Goal: Task Accomplishment & Management: Manage account settings

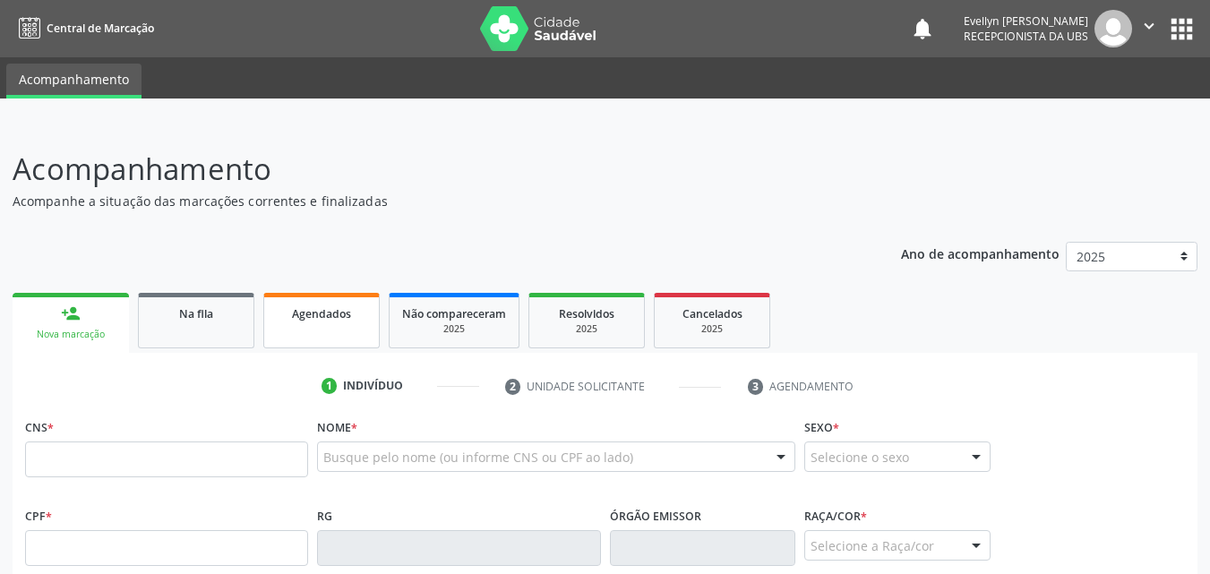
click at [325, 306] on span "Agendados" at bounding box center [321, 313] width 59 height 15
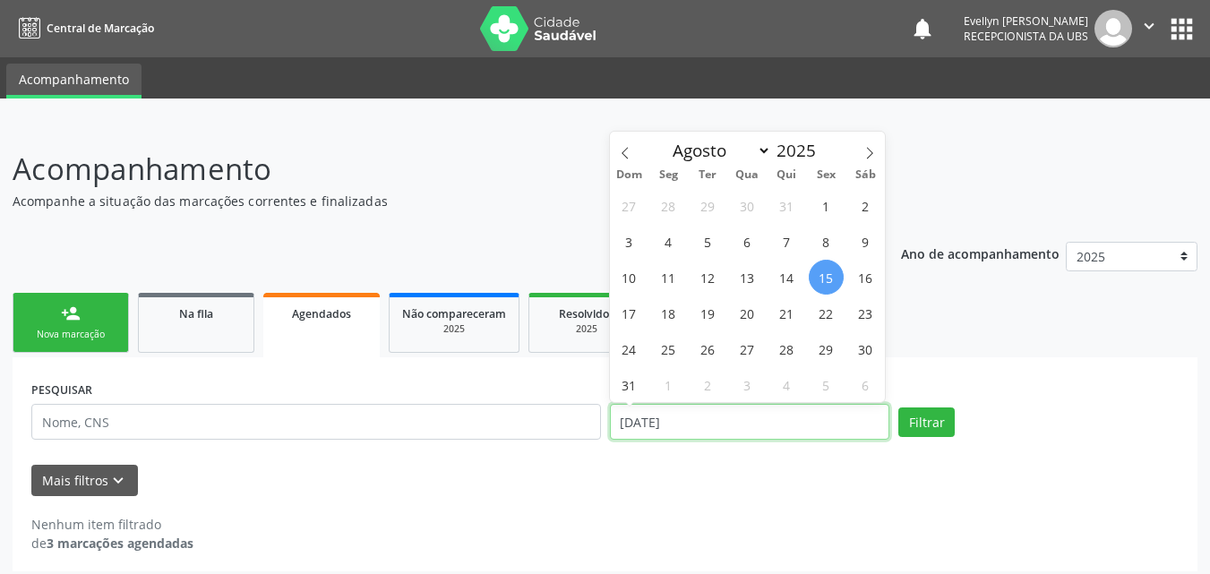
click at [648, 431] on input "[DATE]" at bounding box center [750, 422] width 280 height 36
click at [622, 157] on icon at bounding box center [625, 153] width 13 height 13
select select "6"
click at [706, 210] on span "1" at bounding box center [707, 205] width 35 height 35
type input "[DATE]"
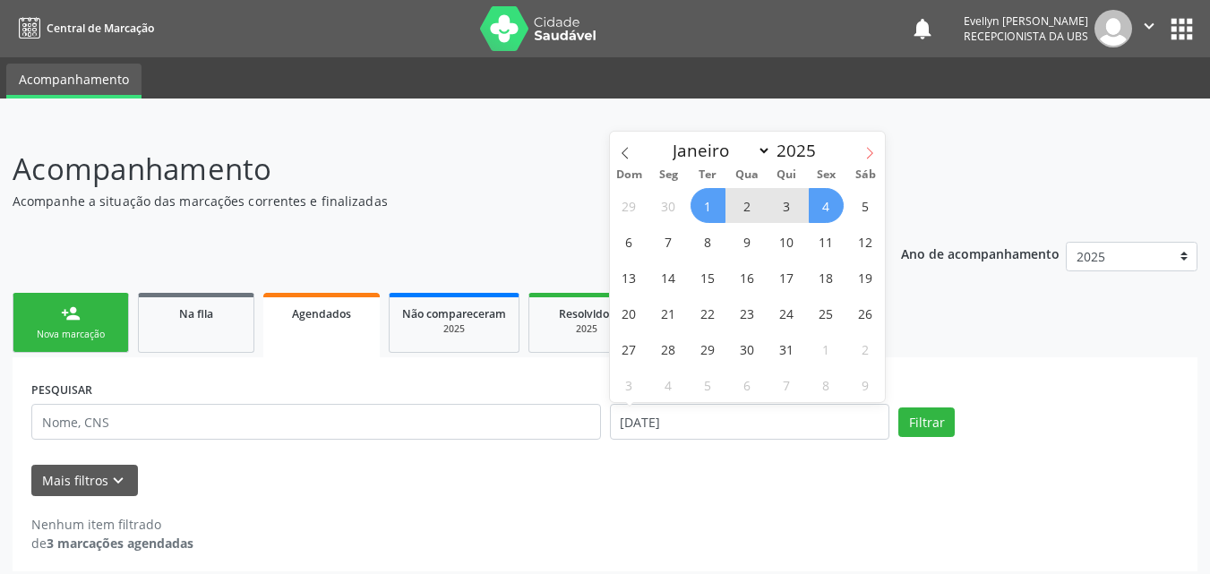
click at [857, 151] on span at bounding box center [869, 147] width 30 height 30
select select "7"
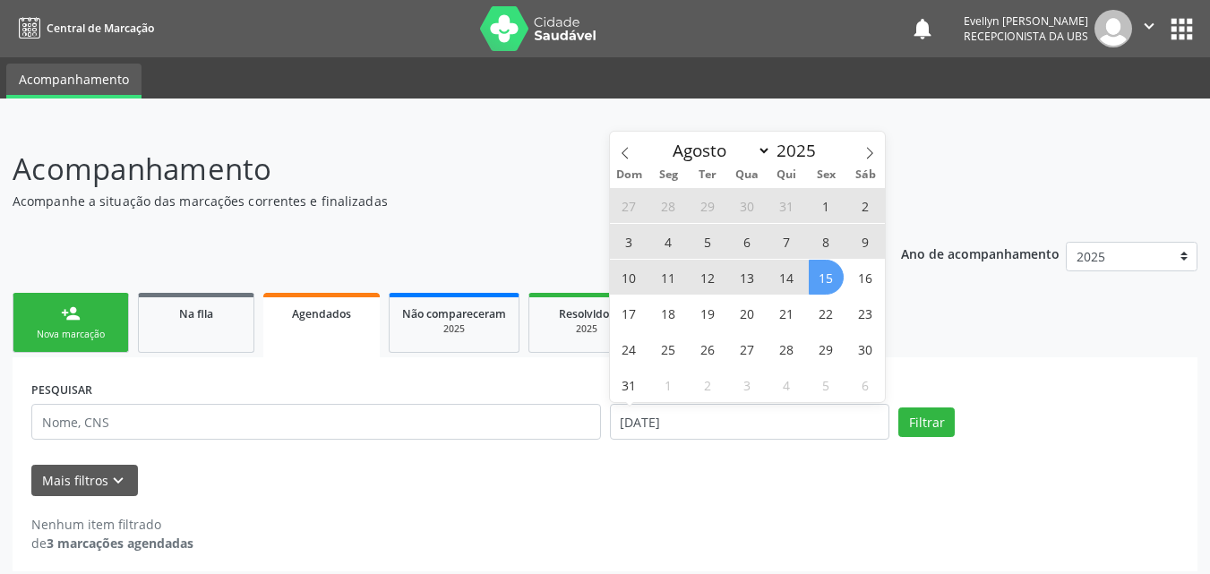
click at [821, 281] on span "15" at bounding box center [826, 277] width 35 height 35
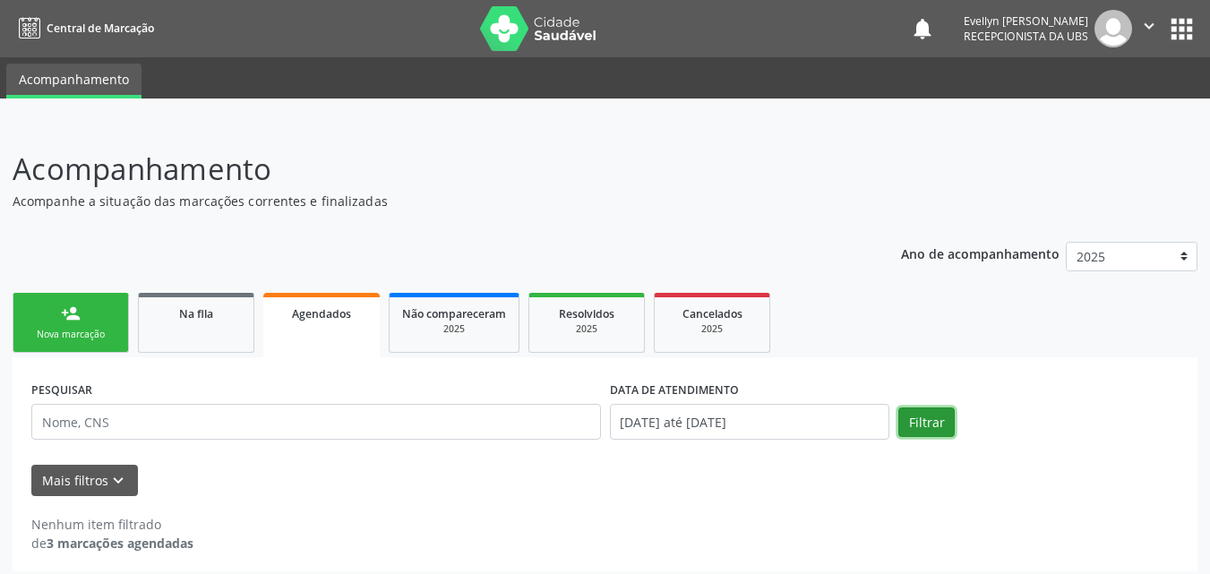
click at [922, 416] on button "Filtrar" at bounding box center [926, 422] width 56 height 30
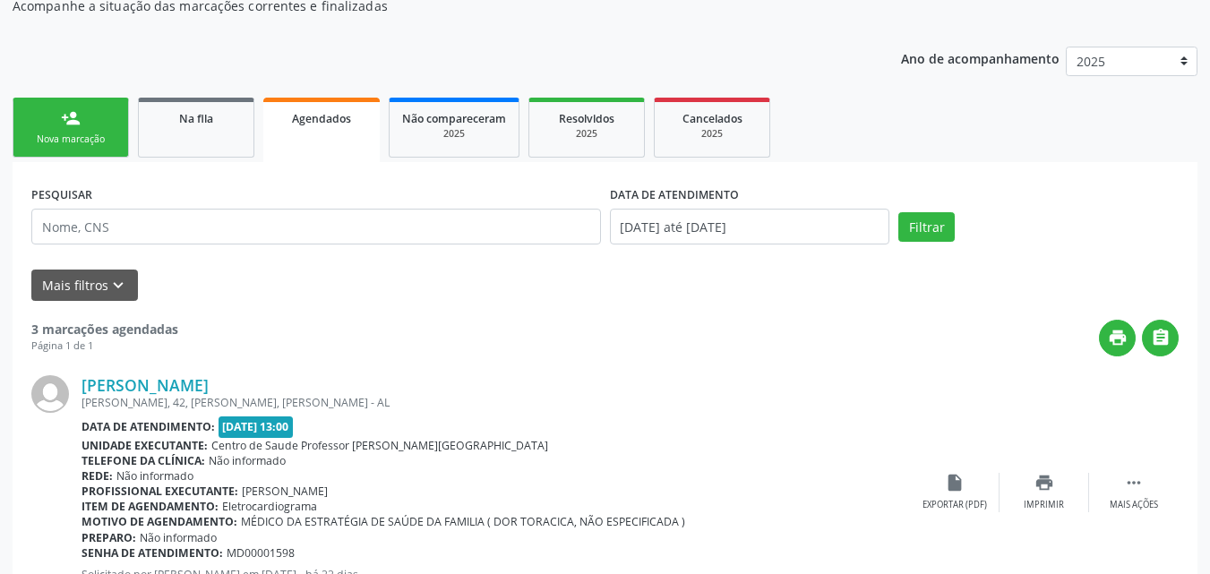
scroll to position [197, 0]
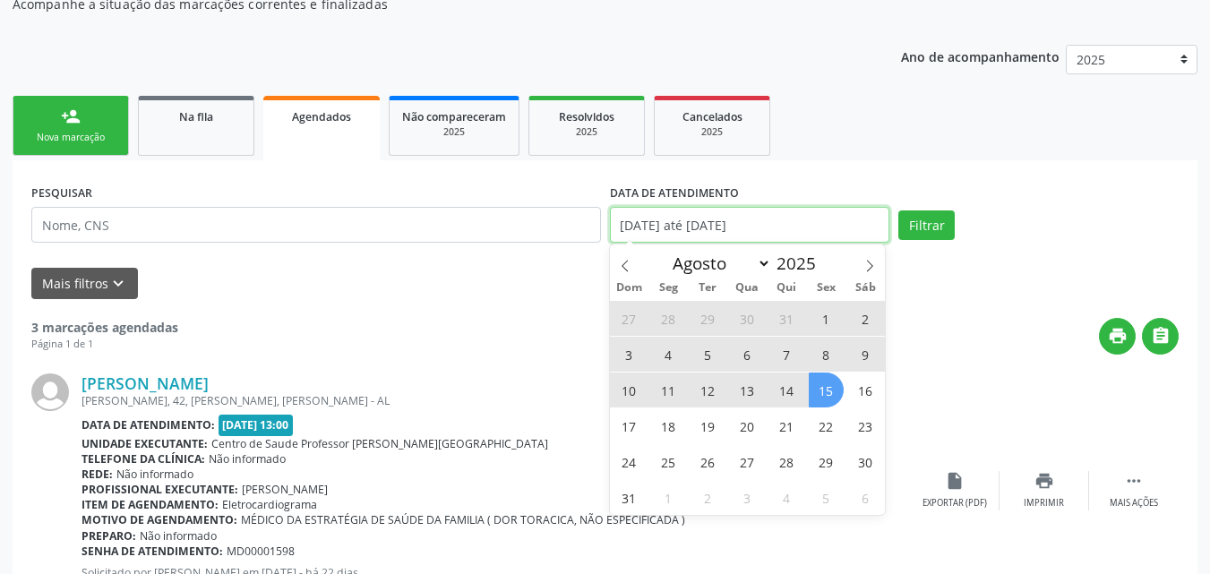
click at [743, 226] on input "[DATE] até [DATE]" at bounding box center [750, 225] width 280 height 36
click at [639, 286] on span "Dom" at bounding box center [629, 288] width 39 height 12
click at [623, 266] on icon at bounding box center [625, 266] width 13 height 13
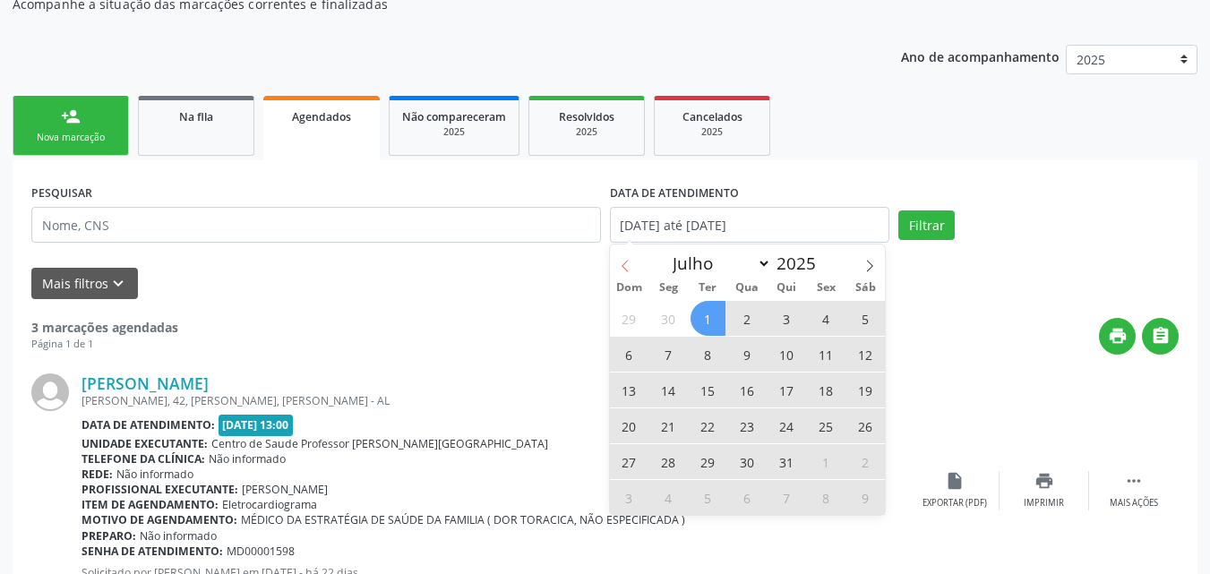
click at [623, 266] on icon at bounding box center [625, 266] width 13 height 13
select select "5"
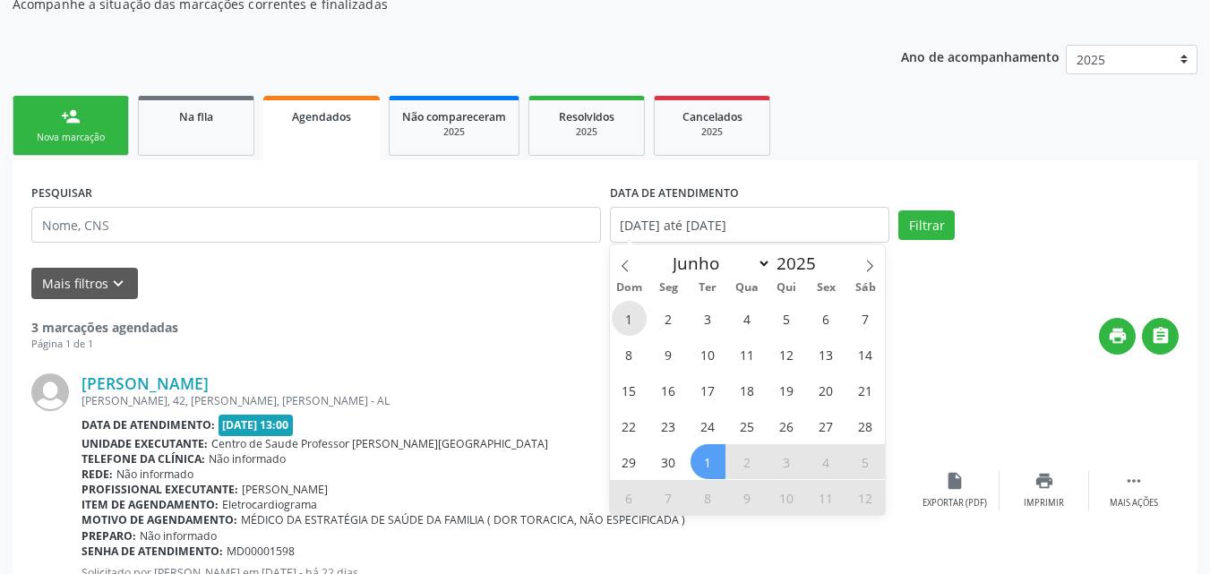
click at [633, 317] on span "1" at bounding box center [629, 318] width 35 height 35
type input "[DATE]"
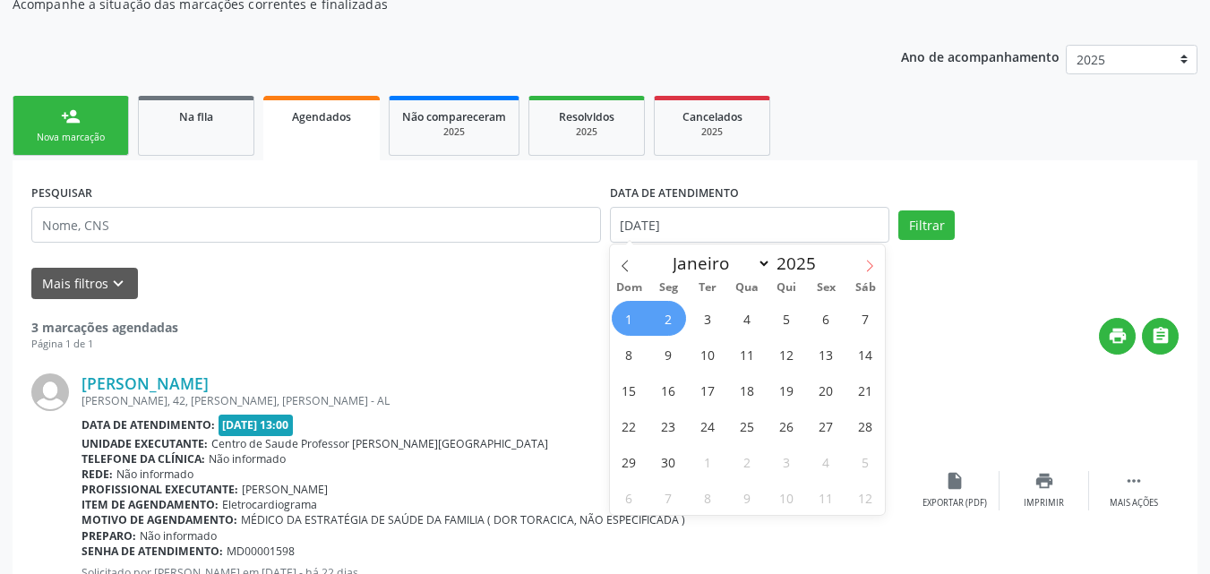
click at [865, 266] on icon at bounding box center [869, 266] width 13 height 13
select select "7"
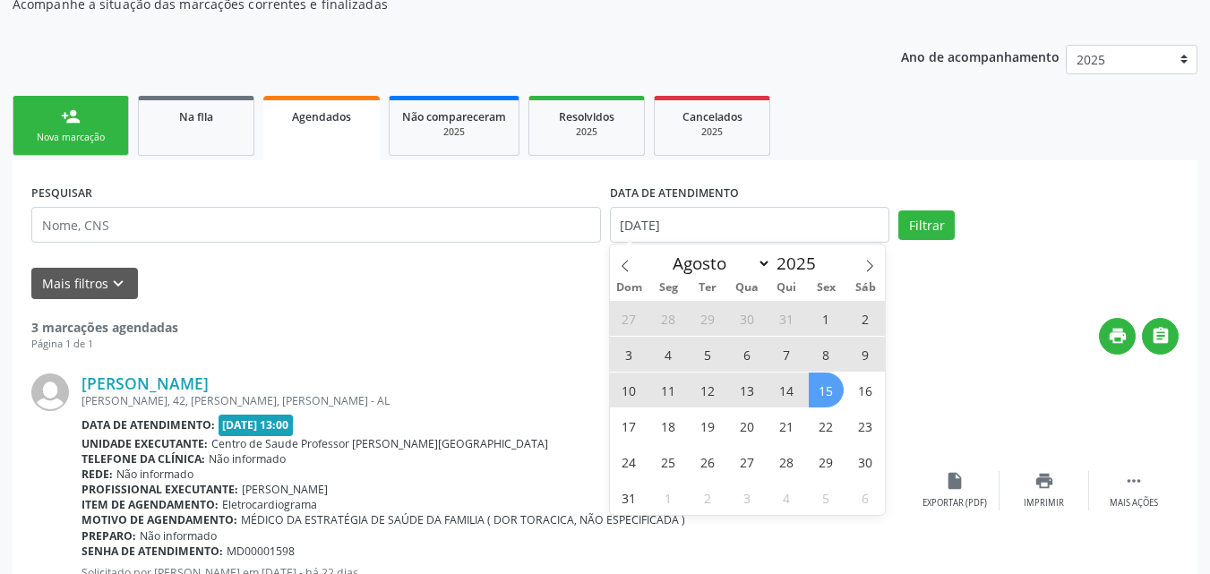
click at [821, 387] on span "15" at bounding box center [826, 390] width 35 height 35
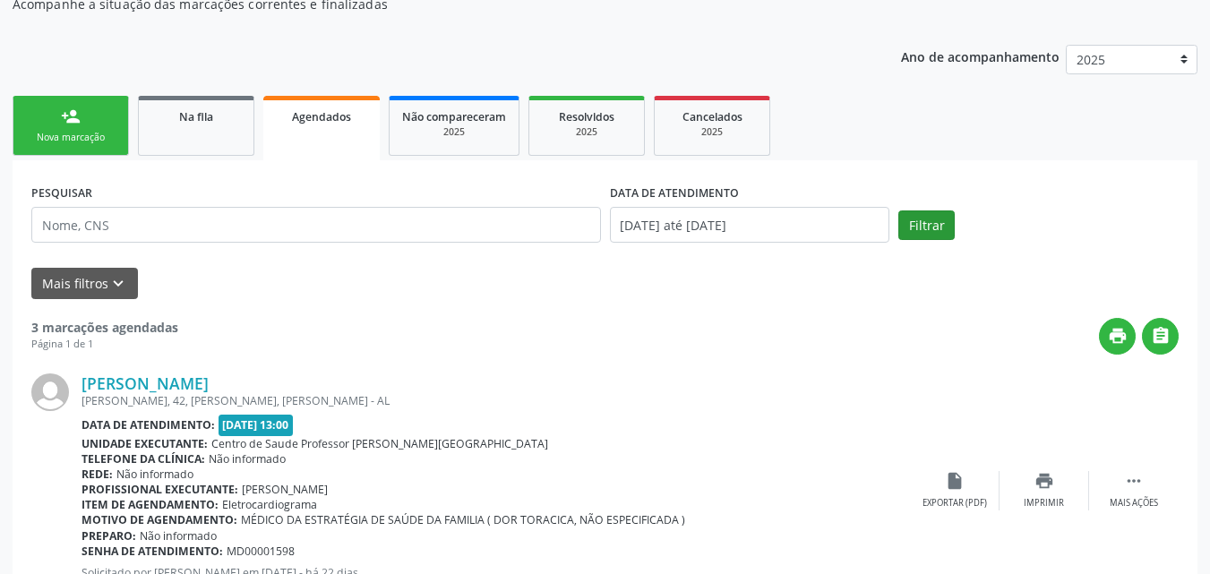
drag, startPoint x: 821, startPoint y: 387, endPoint x: 921, endPoint y: 212, distance: 201.0
click at [921, 212] on button "Filtrar" at bounding box center [926, 225] width 56 height 30
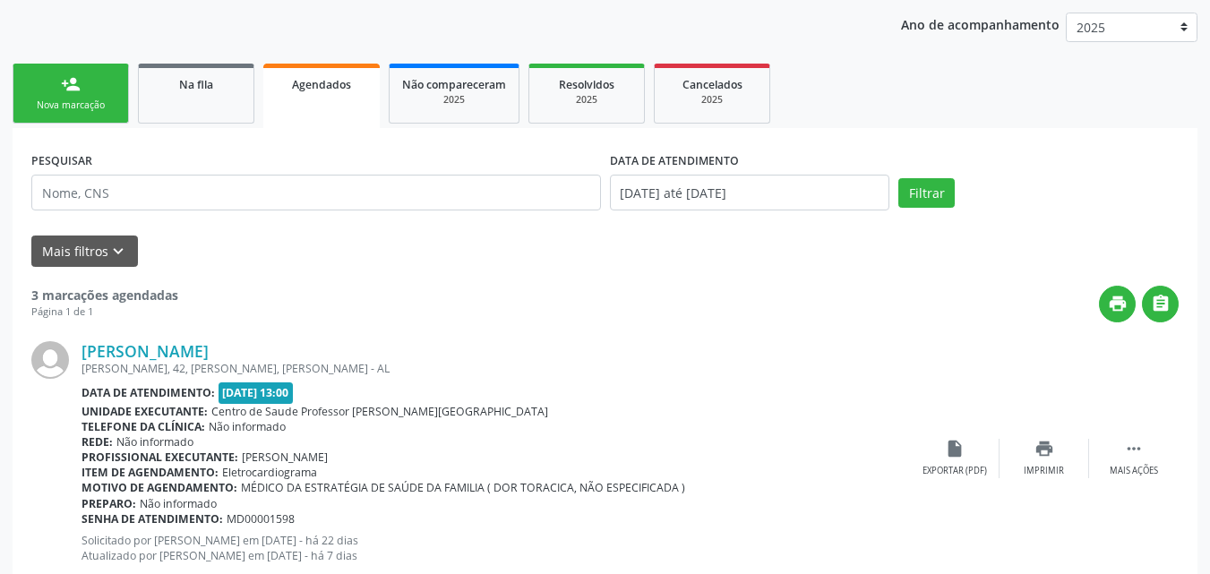
scroll to position [216, 0]
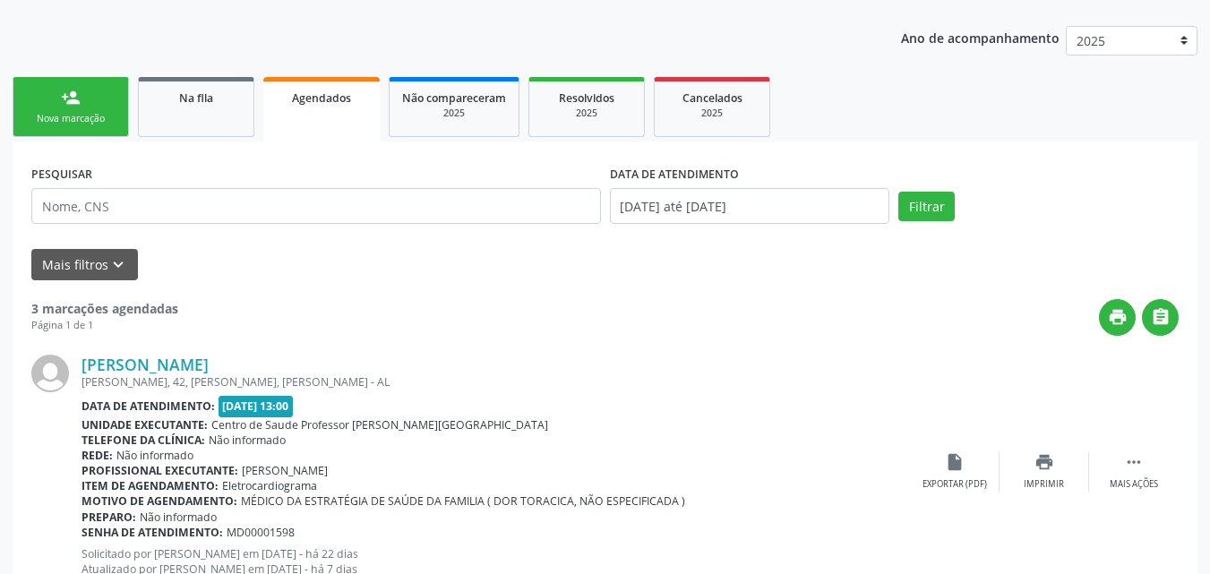
drag, startPoint x: 826, startPoint y: 182, endPoint x: 780, endPoint y: 205, distance: 51.3
click at [780, 205] on div "DATA DE ATENDIMENTO [DATE] até [DATE]" at bounding box center [750, 192] width 280 height 64
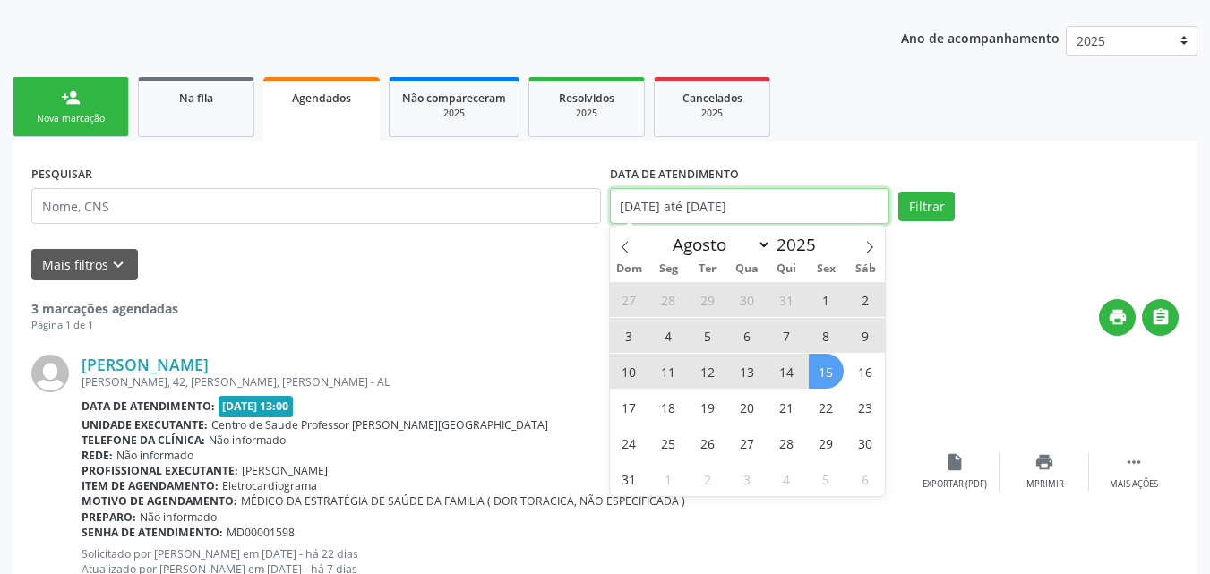
click at [780, 205] on input "[DATE] até [DATE]" at bounding box center [750, 206] width 280 height 36
click at [588, 90] on span "Resolvidos" at bounding box center [587, 97] width 56 height 15
click at [588, 90] on div "Acompanhamento Acompanhe a situação das marcações correntes e finalizadas Relat…" at bounding box center [605, 547] width 1210 height 1279
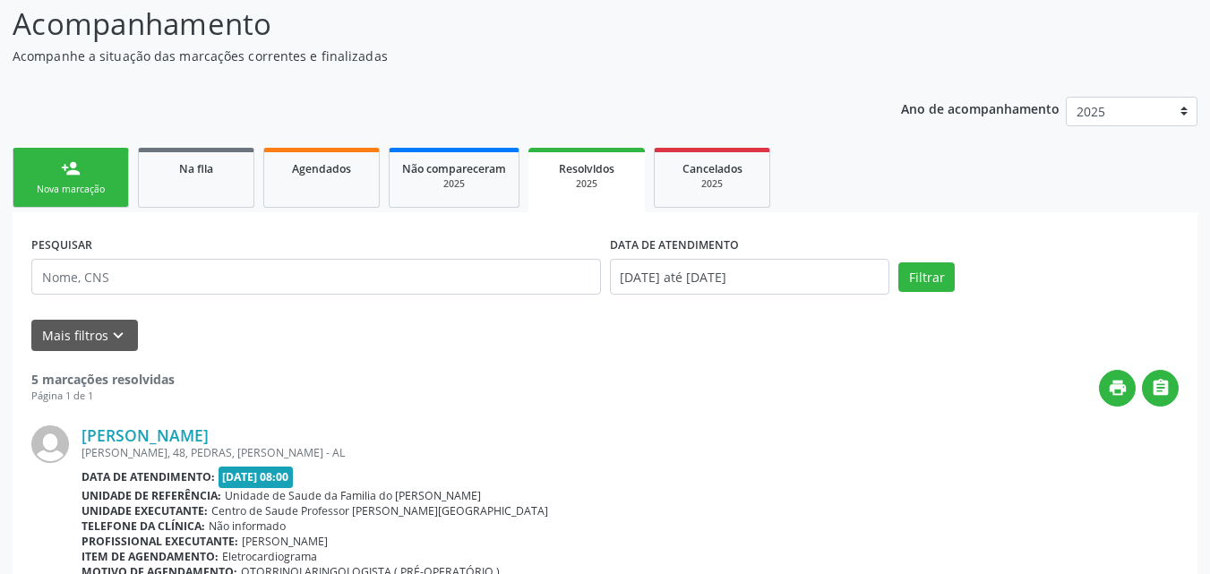
scroll to position [142, 0]
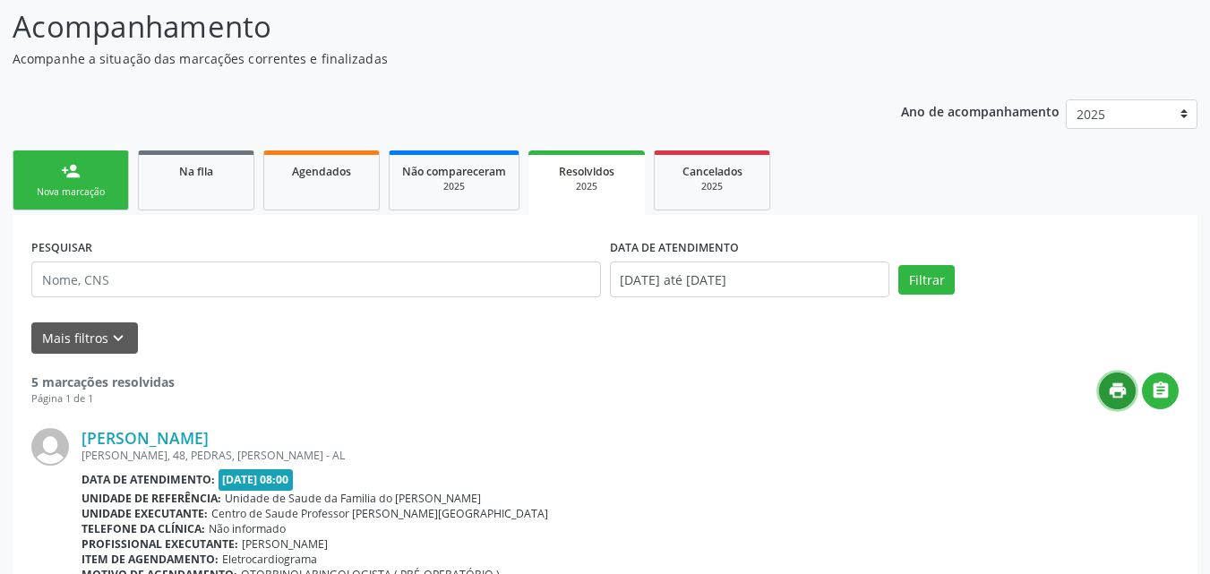
click at [1127, 387] on icon "print" at bounding box center [1118, 391] width 20 height 20
click at [218, 193] on link "Na fila" at bounding box center [196, 180] width 116 height 60
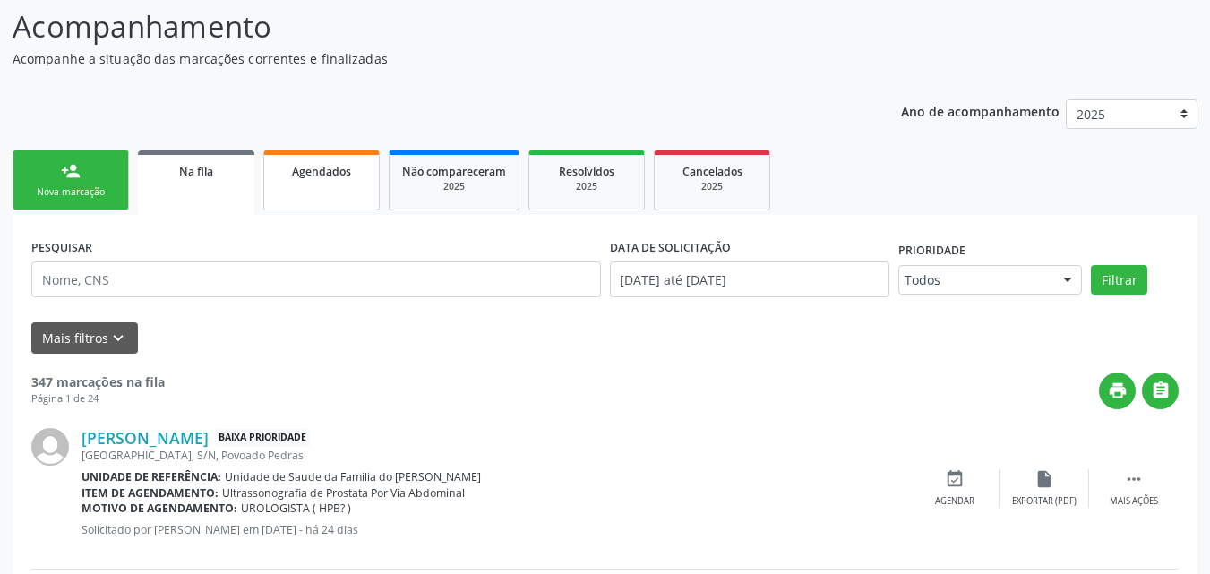
click at [331, 195] on link "Agendados" at bounding box center [321, 180] width 116 height 60
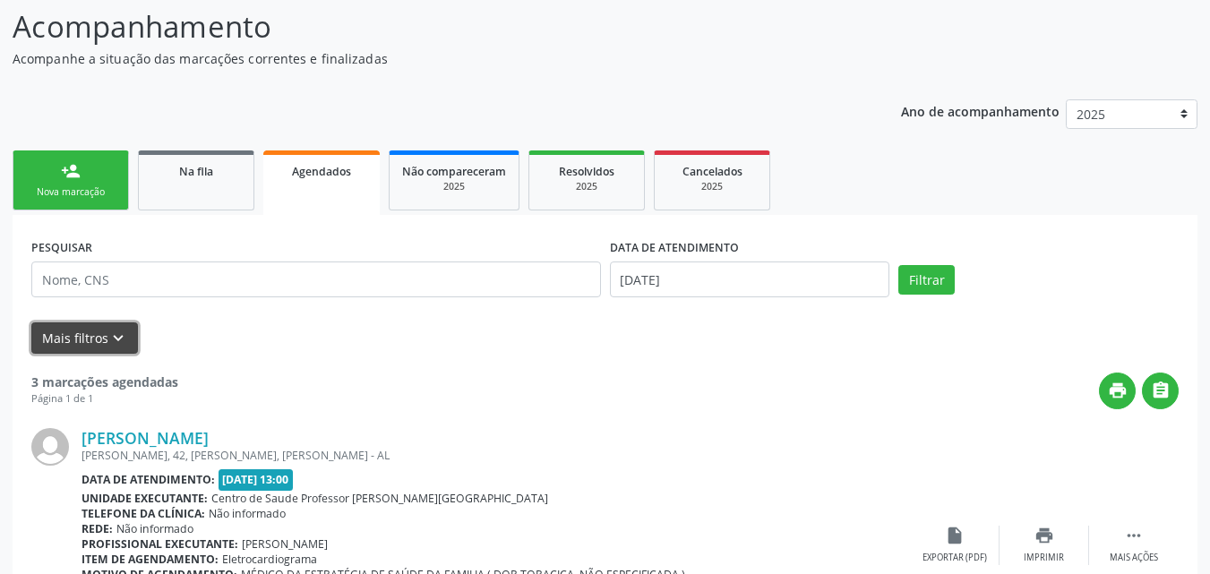
click at [124, 343] on icon "keyboard_arrow_down" at bounding box center [118, 339] width 20 height 20
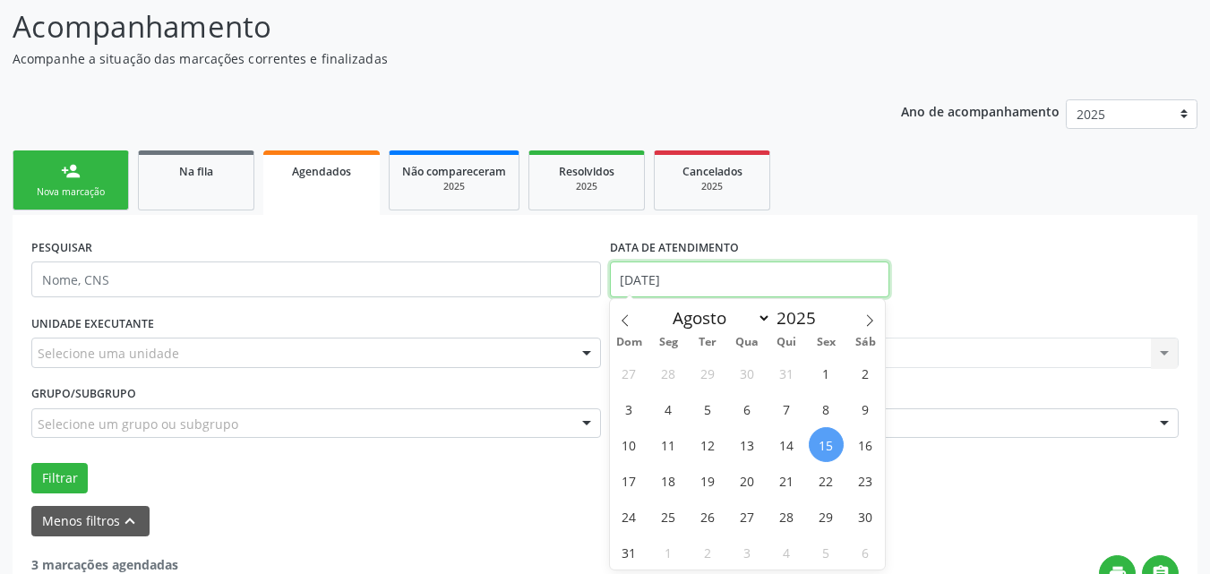
click at [651, 273] on input "[DATE]" at bounding box center [750, 280] width 280 height 36
click at [624, 312] on span at bounding box center [625, 314] width 30 height 30
select select "5"
click at [629, 369] on span "1" at bounding box center [629, 373] width 35 height 35
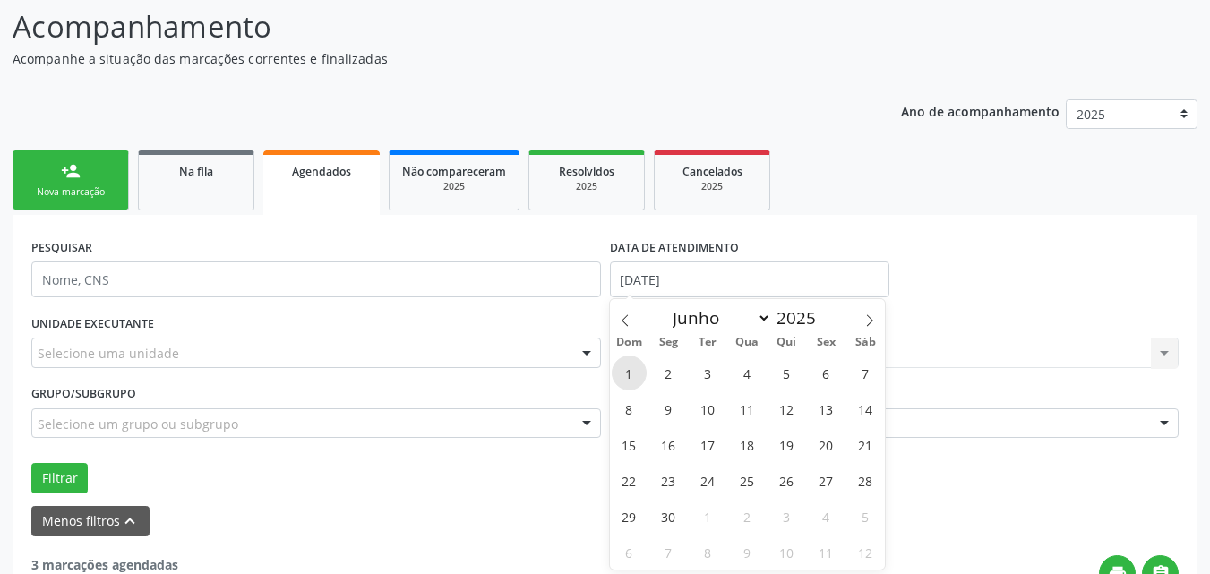
type input "[DATE]"
click at [871, 320] on icon at bounding box center [869, 320] width 13 height 13
select select "7"
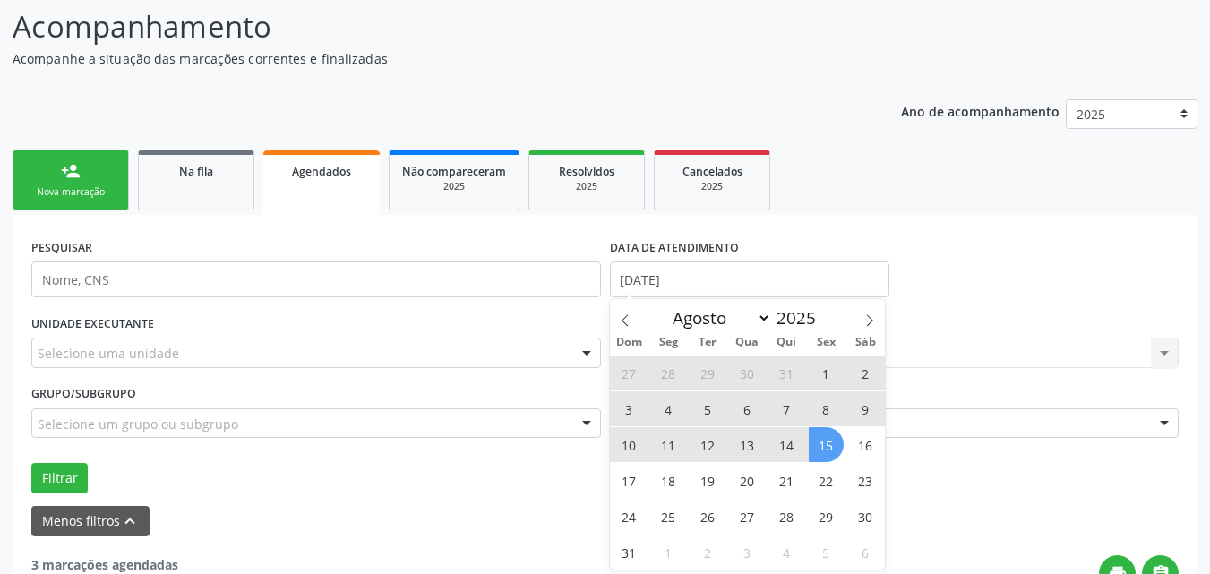
click at [827, 450] on span "15" at bounding box center [826, 444] width 35 height 35
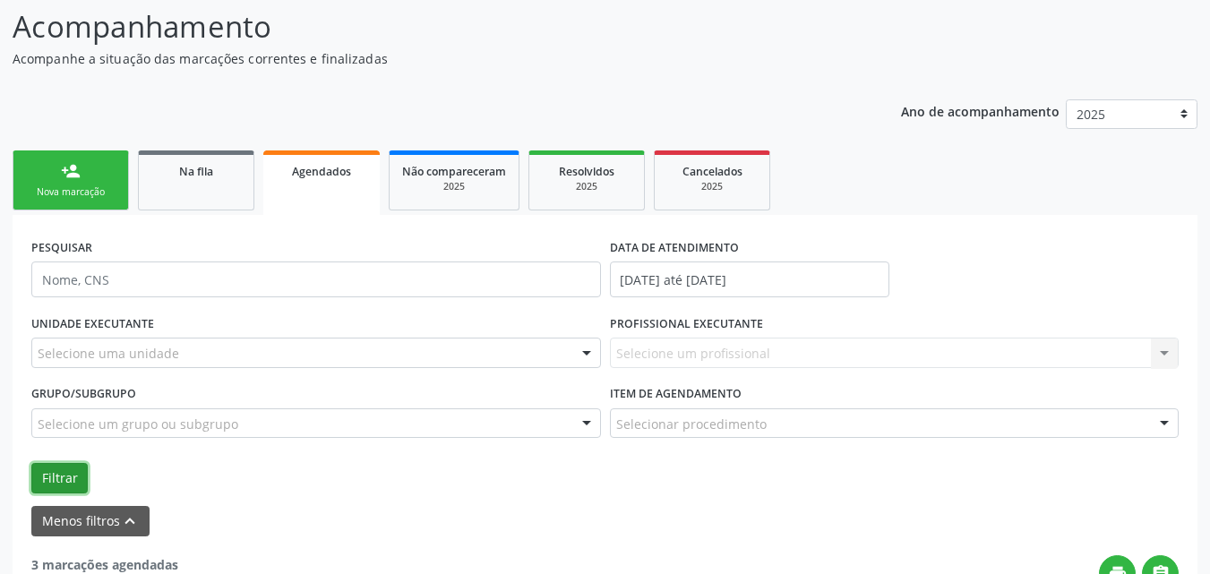
click at [61, 482] on button "Filtrar" at bounding box center [59, 478] width 56 height 30
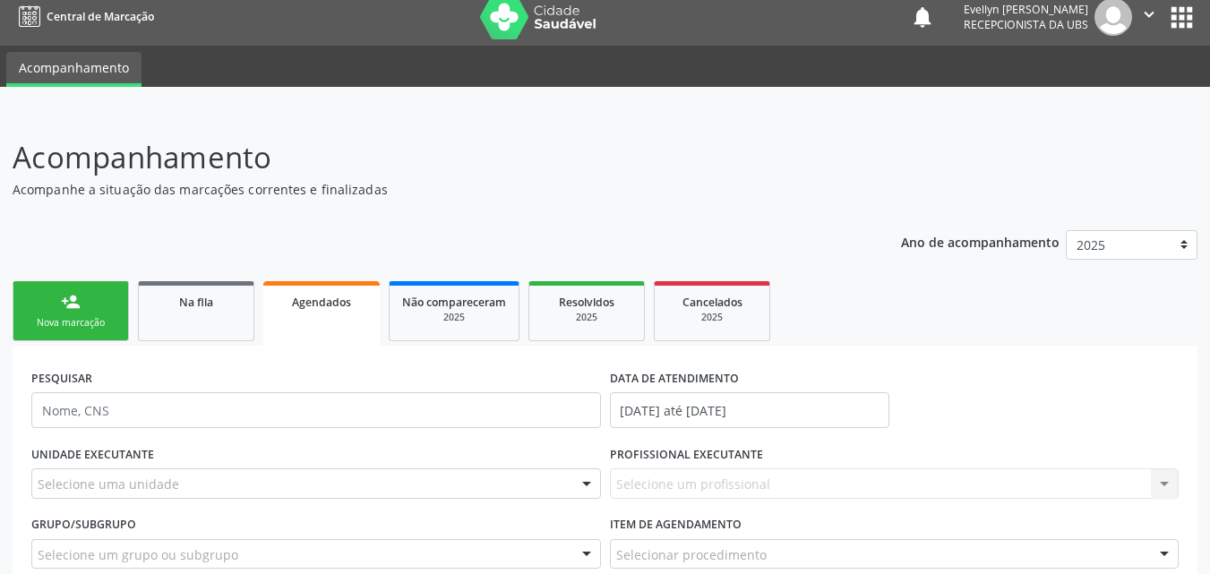
scroll to position [0, 0]
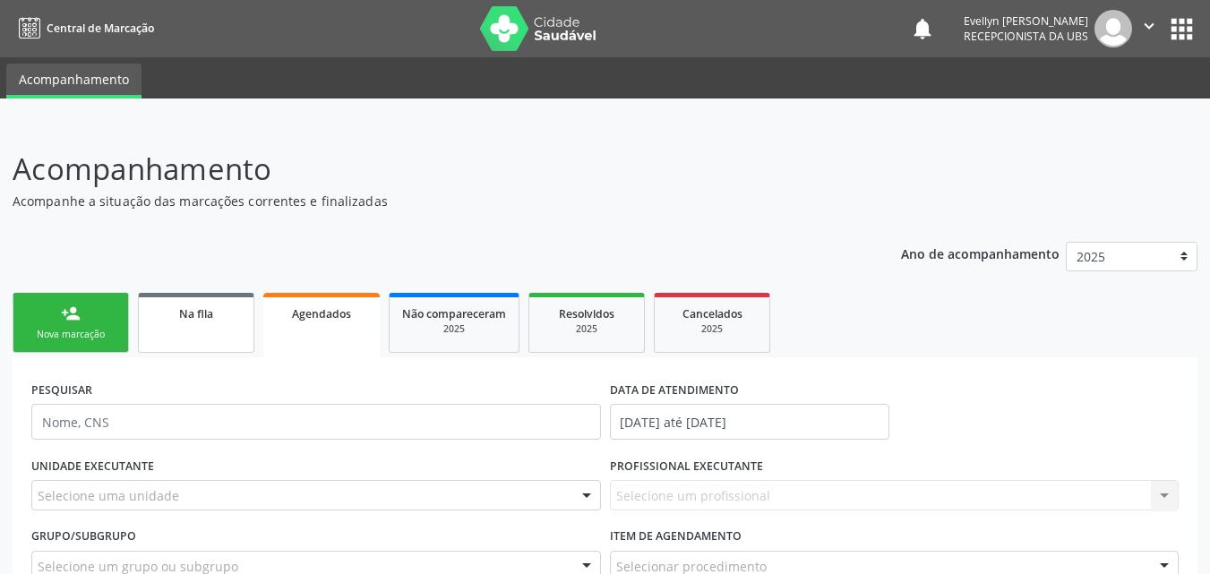
click at [193, 330] on link "Na fila" at bounding box center [196, 323] width 116 height 60
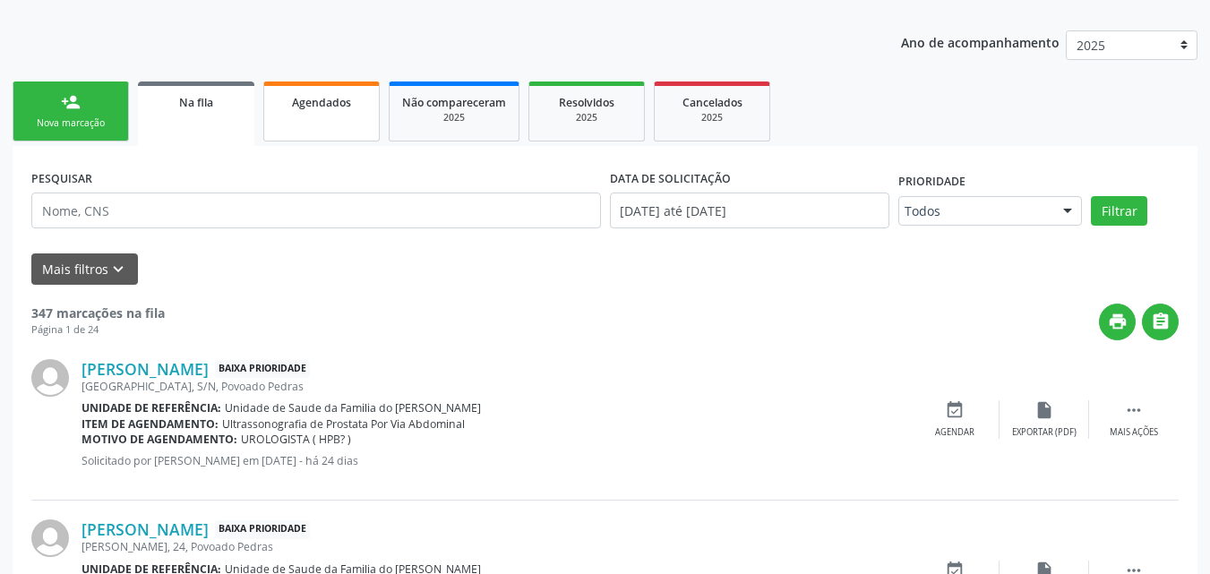
scroll to position [206, 0]
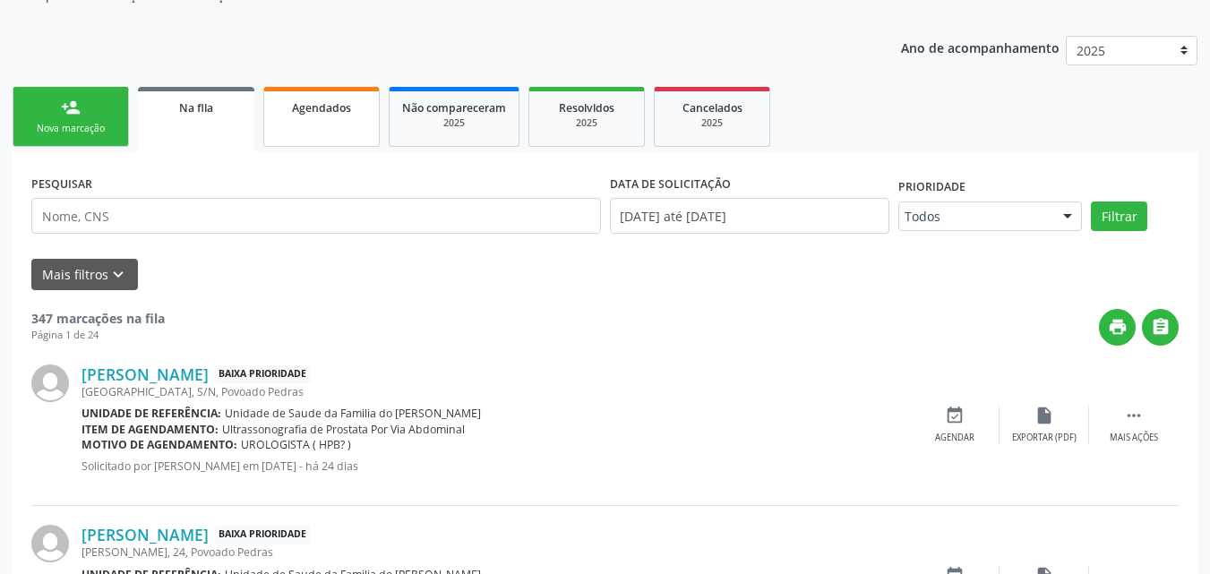
click at [365, 141] on link "Agendados" at bounding box center [321, 117] width 116 height 60
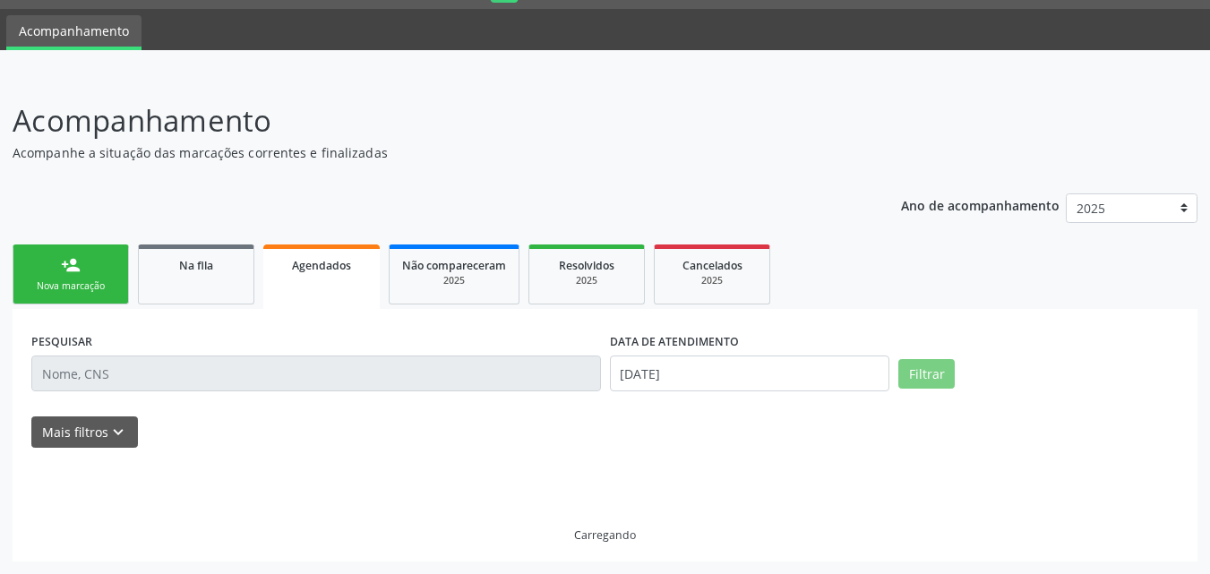
click at [339, 107] on p "Acompanhamento" at bounding box center [427, 121] width 829 height 45
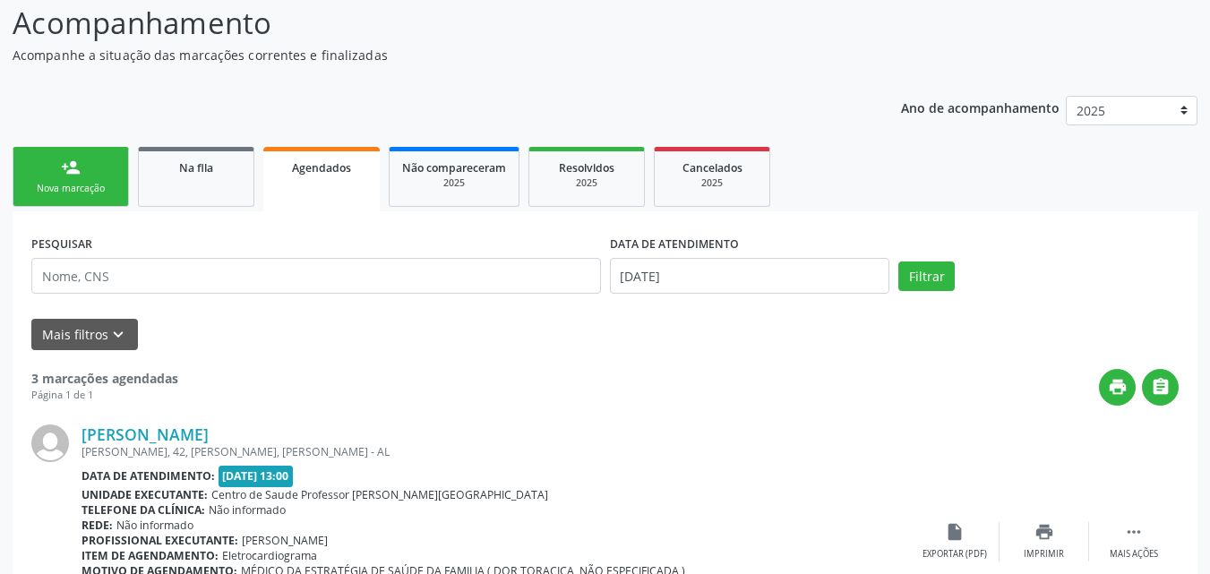
scroll to position [148, 0]
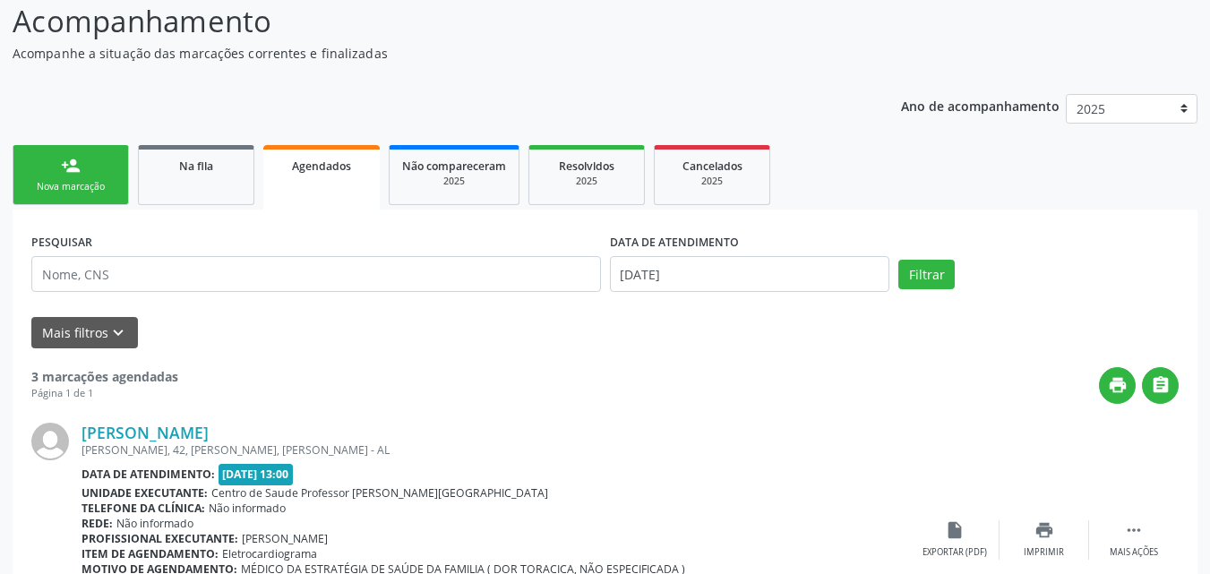
click at [102, 177] on link "person_add Nova marcação" at bounding box center [71, 175] width 116 height 60
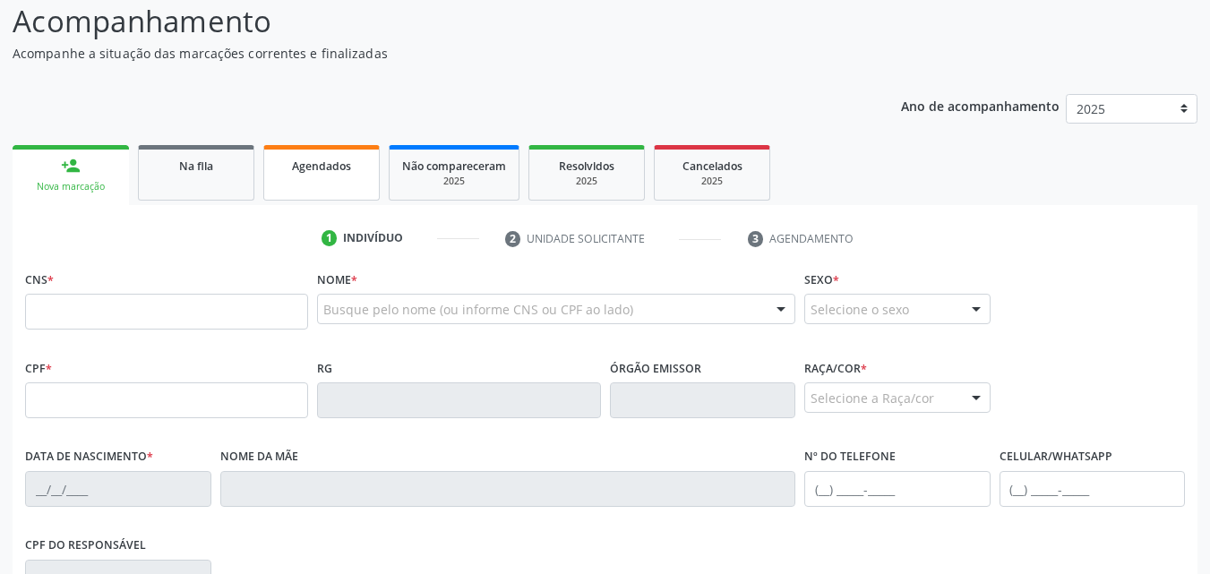
click at [292, 171] on span "Agendados" at bounding box center [321, 166] width 59 height 15
click at [565, 153] on div "Acompanhamento Acompanhe a situação das marcações correntes e finalizadas Relat…" at bounding box center [605, 417] width 1185 height 836
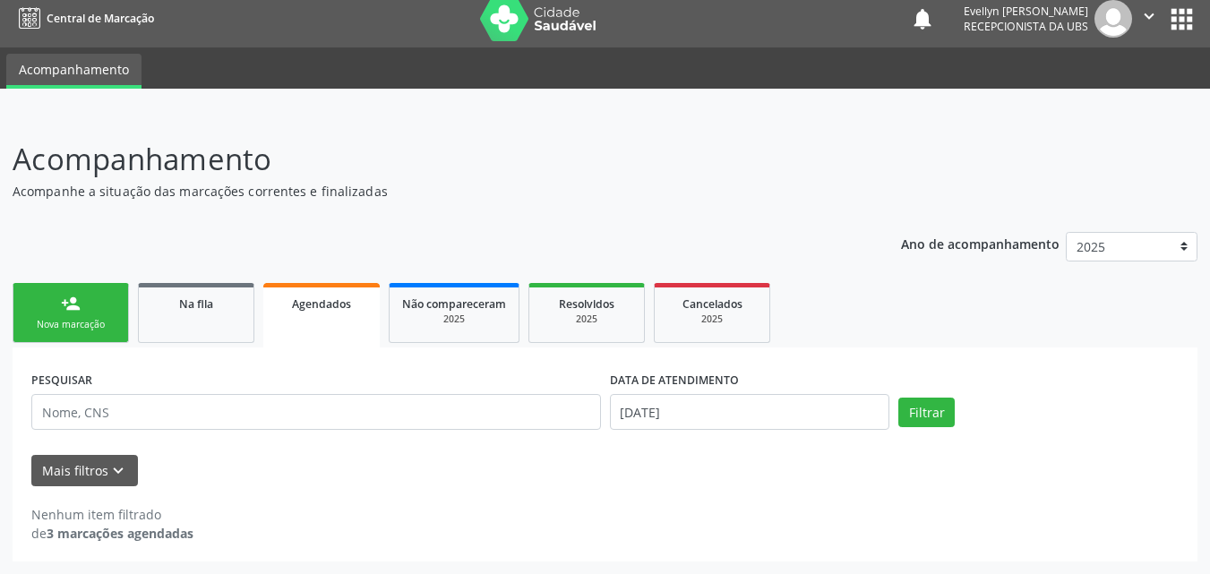
scroll to position [10, 0]
click at [590, 292] on link "Resolvidos 2025" at bounding box center [586, 313] width 116 height 60
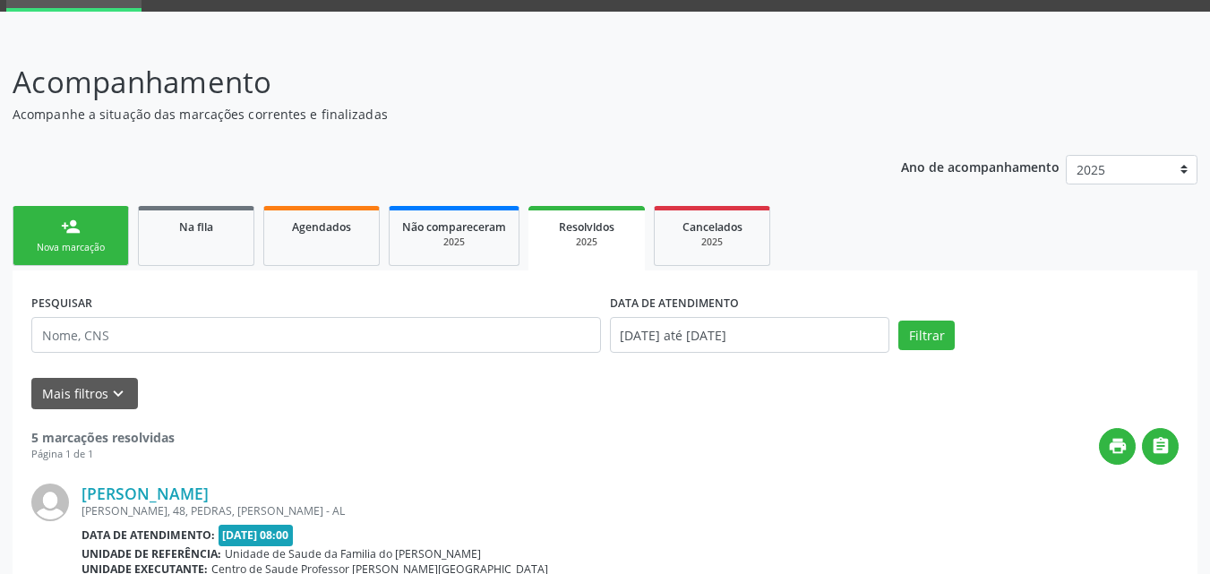
scroll to position [84, 0]
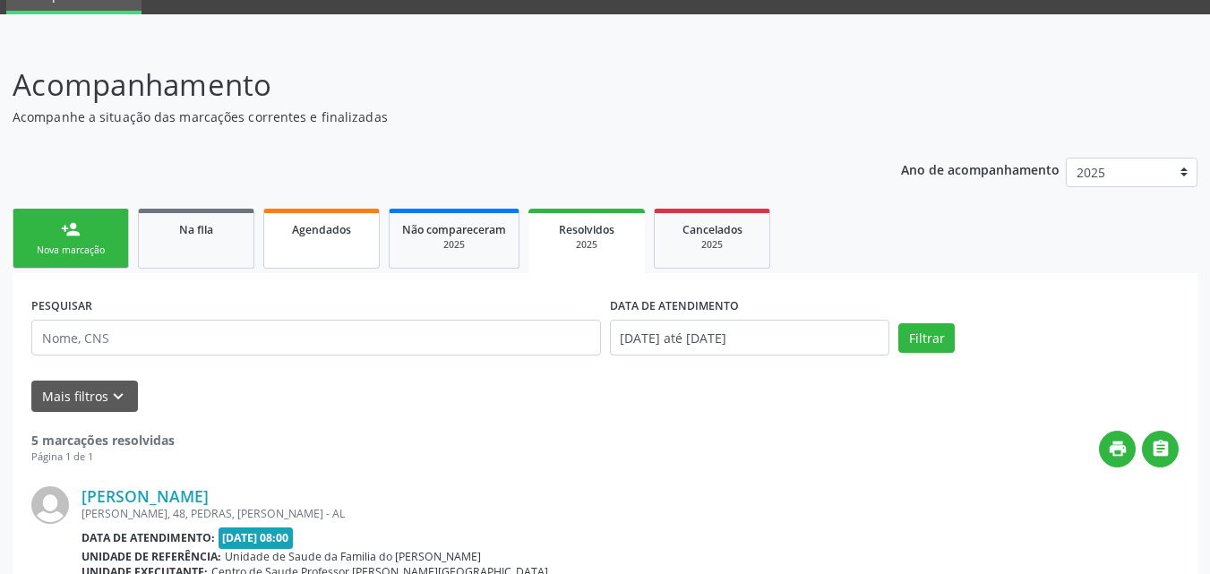
click at [330, 243] on link "Agendados" at bounding box center [321, 239] width 116 height 60
click at [330, 243] on ul "person_add Nova marcação Na fila Agendados Não compareceram 2025 Resolvidos 202…" at bounding box center [605, 238] width 1185 height 69
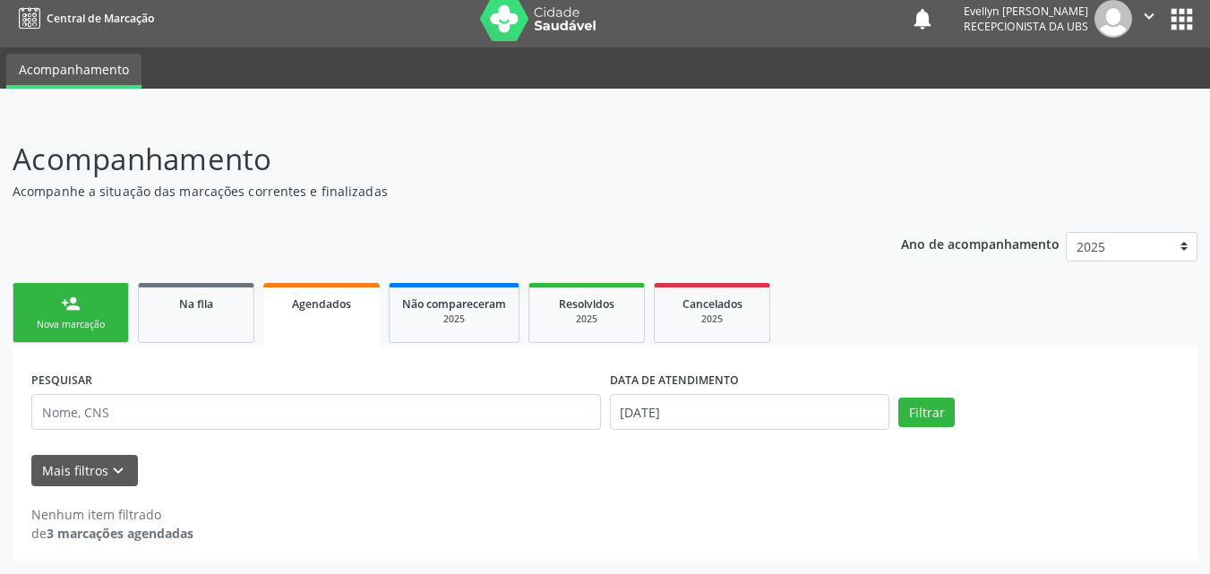
scroll to position [10, 0]
click at [700, 392] on label "DATA DE ATENDIMENTO" at bounding box center [674, 380] width 129 height 28
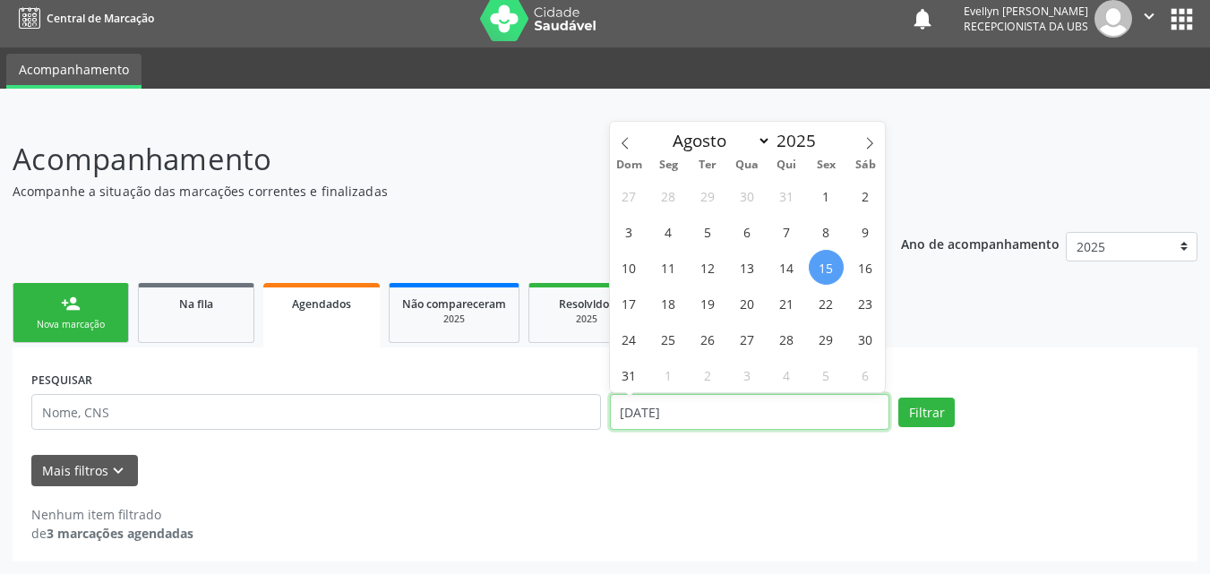
click at [690, 410] on input "[DATE]" at bounding box center [750, 412] width 280 height 36
click at [627, 142] on icon at bounding box center [625, 143] width 13 height 13
select select "4"
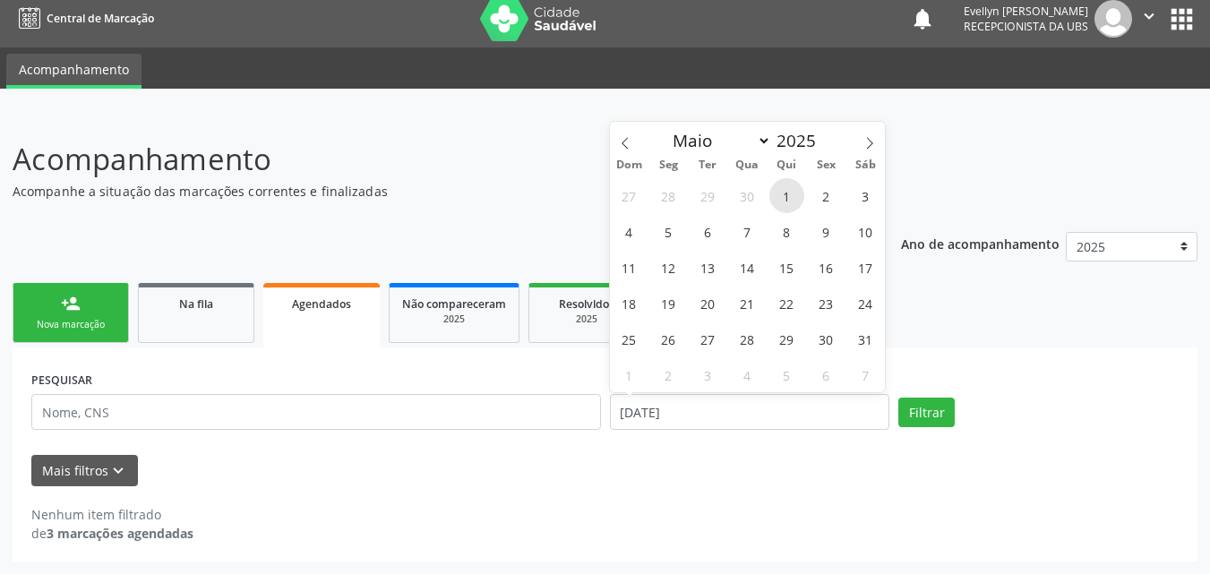
click at [789, 206] on span "1" at bounding box center [786, 195] width 35 height 35
type input "[DATE]"
click at [871, 140] on icon at bounding box center [869, 143] width 13 height 13
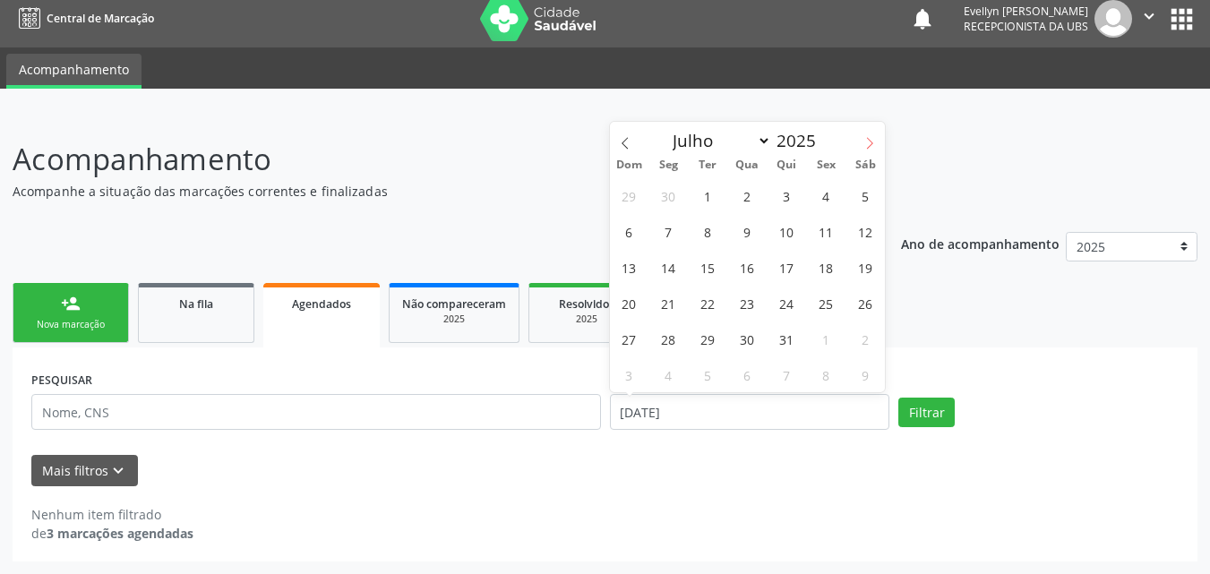
select select "7"
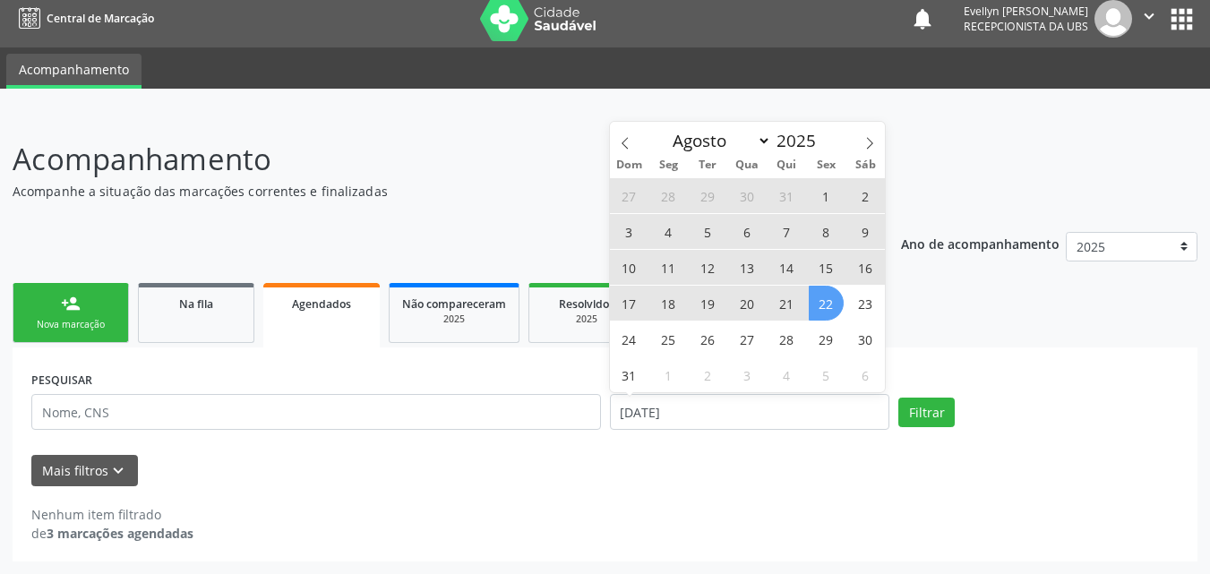
click at [832, 296] on span "22" at bounding box center [826, 303] width 35 height 35
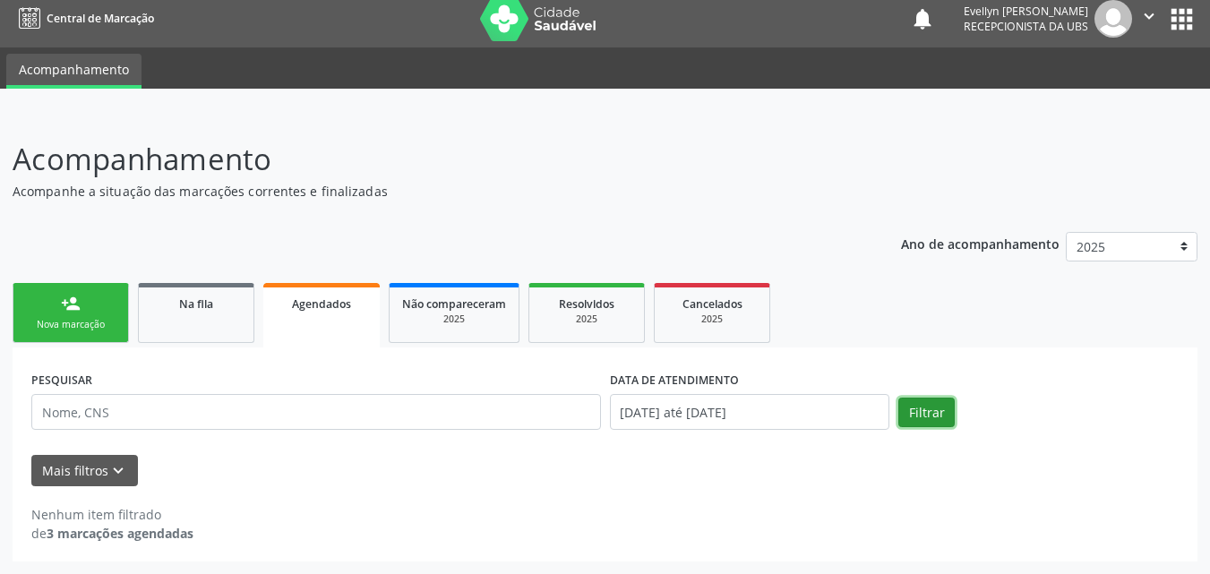
click at [942, 419] on button "Filtrar" at bounding box center [926, 413] width 56 height 30
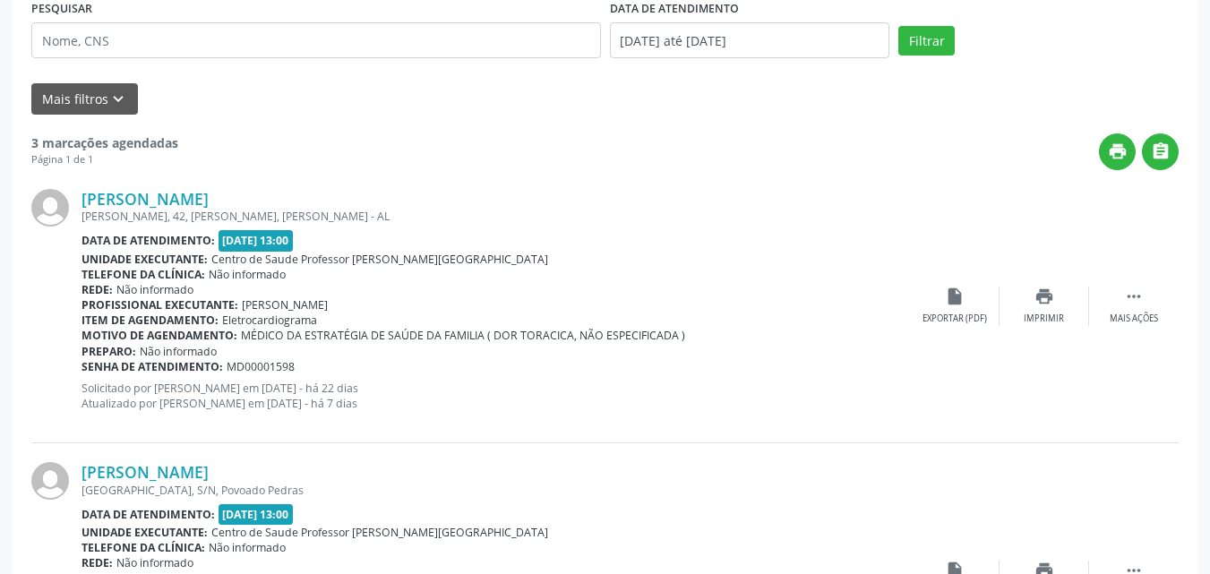
scroll to position [383, 0]
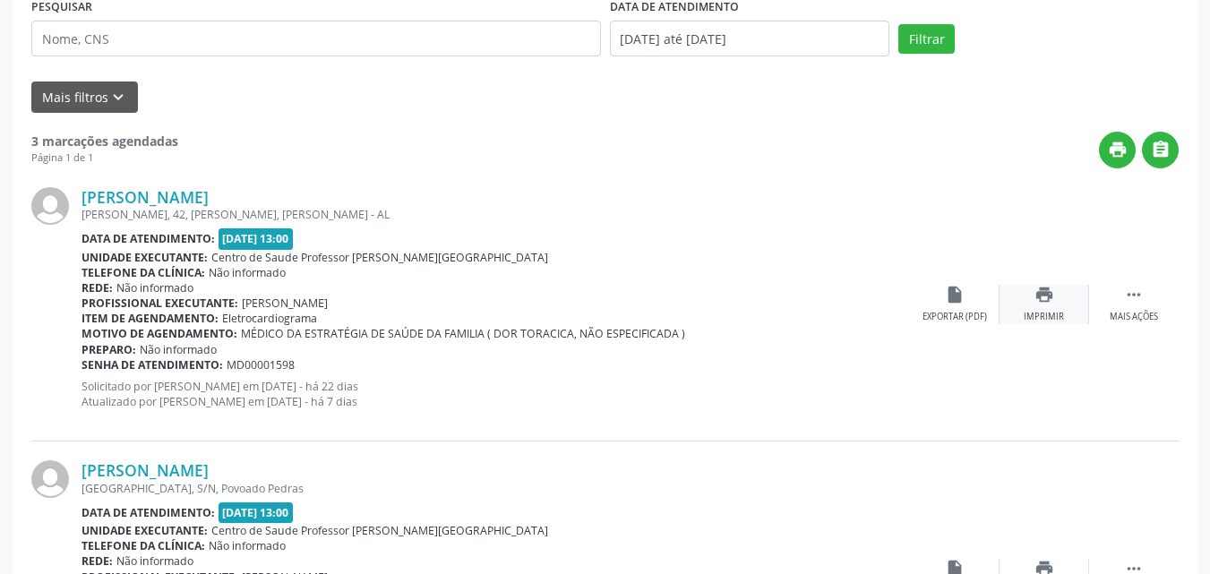
click at [1049, 315] on div "Imprimir" at bounding box center [1044, 317] width 40 height 13
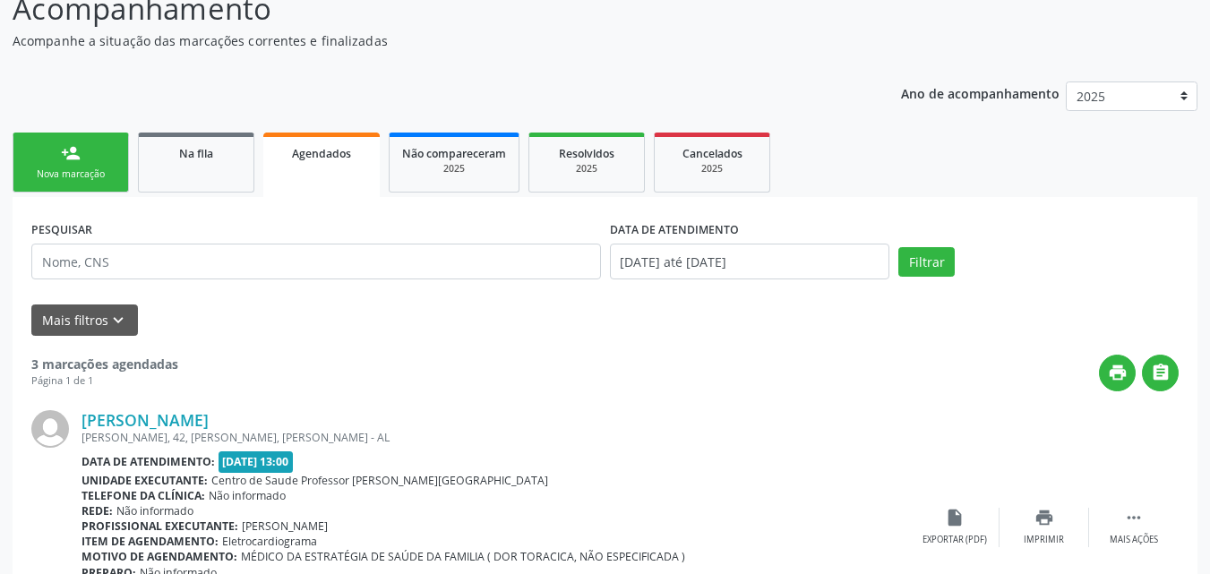
scroll to position [140, 0]
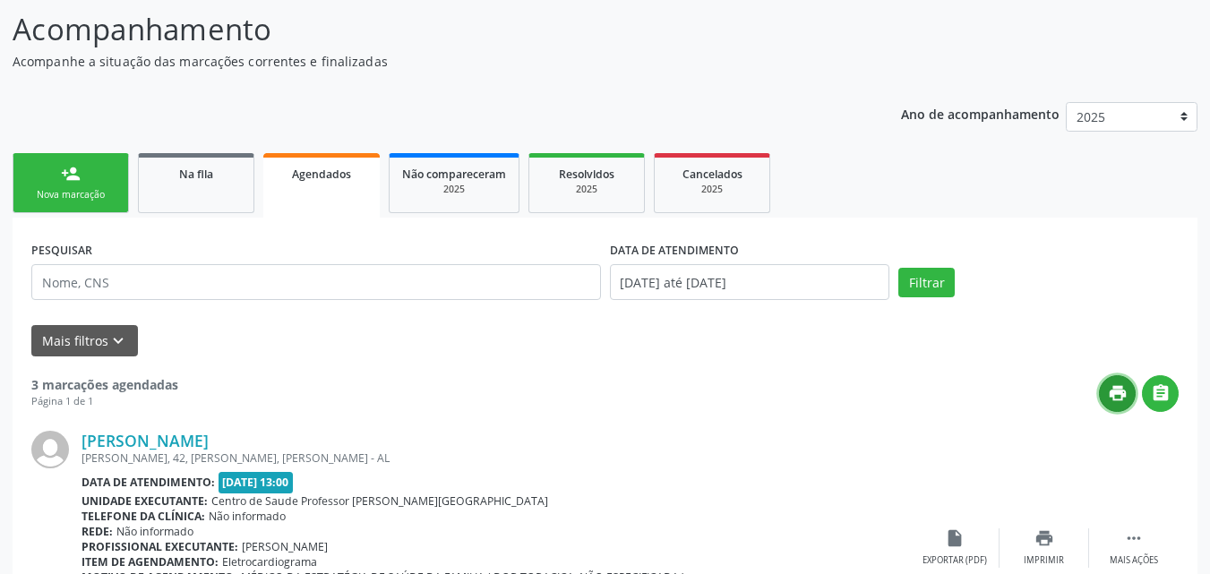
click at [1119, 385] on icon "print" at bounding box center [1118, 393] width 20 height 20
